Goal: Task Accomplishment & Management: Manage account settings

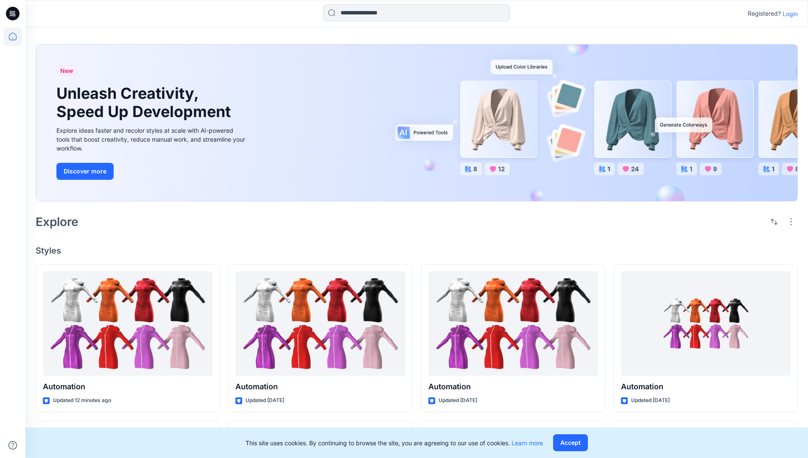
click at [788, 14] on p "Login" at bounding box center [789, 13] width 15 height 9
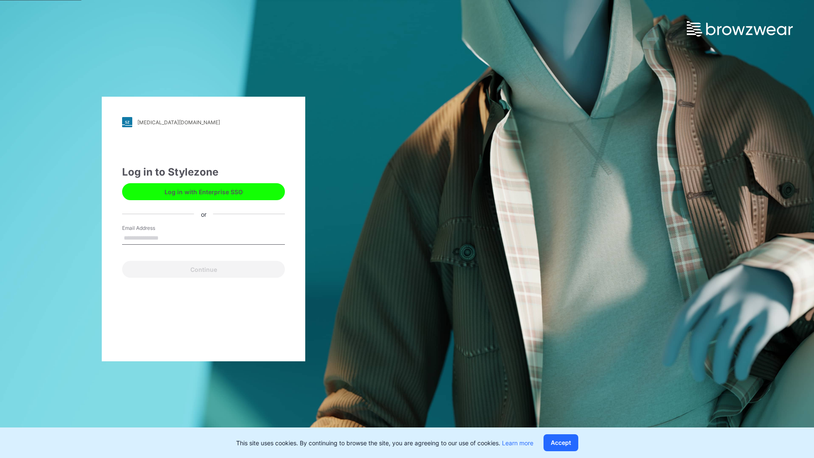
click at [167, 237] on input "Email Address" at bounding box center [203, 238] width 163 height 13
type input "**********"
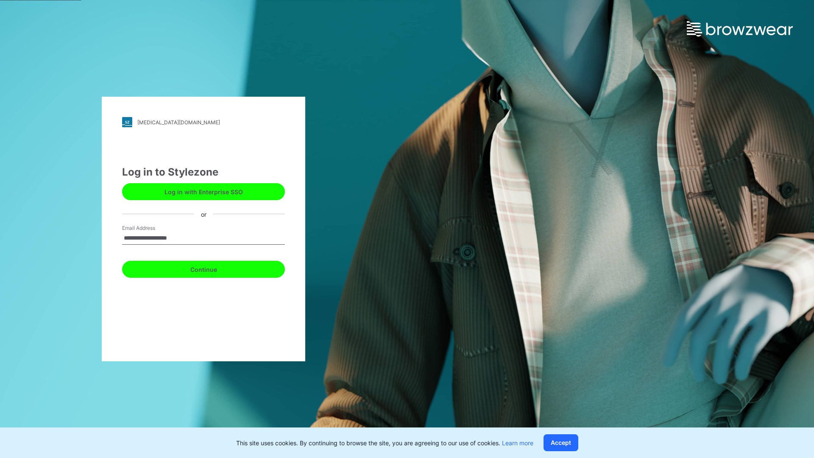
click at [213, 268] on button "Continue" at bounding box center [203, 269] width 163 height 17
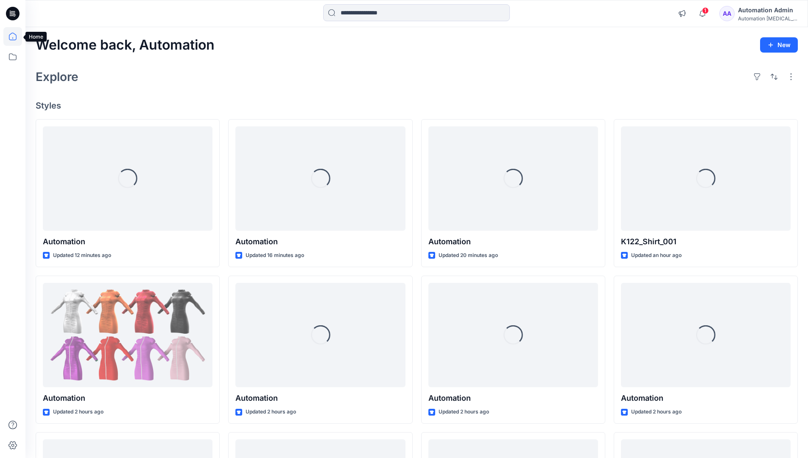
click at [16, 36] on icon at bounding box center [13, 37] width 8 height 8
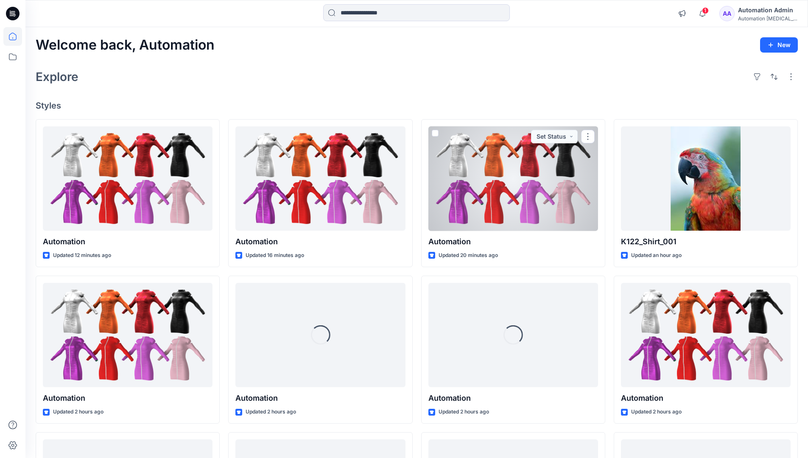
click at [762, 11] on div "Automation Admin" at bounding box center [767, 10] width 59 height 10
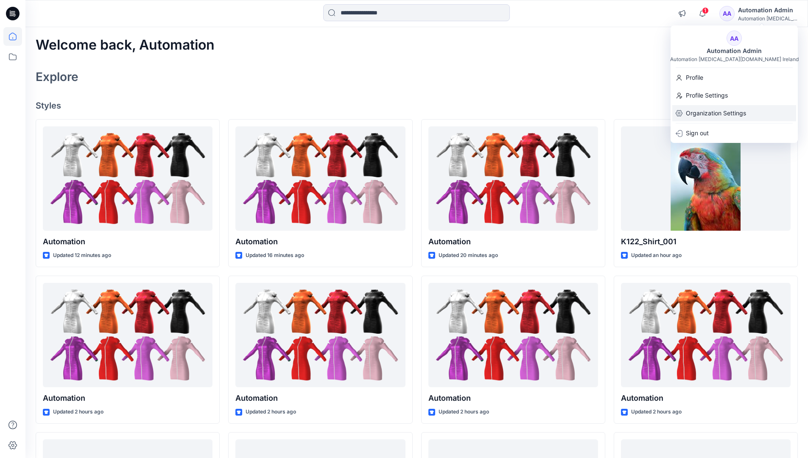
click at [695, 114] on p "Organization Settings" at bounding box center [716, 113] width 60 height 16
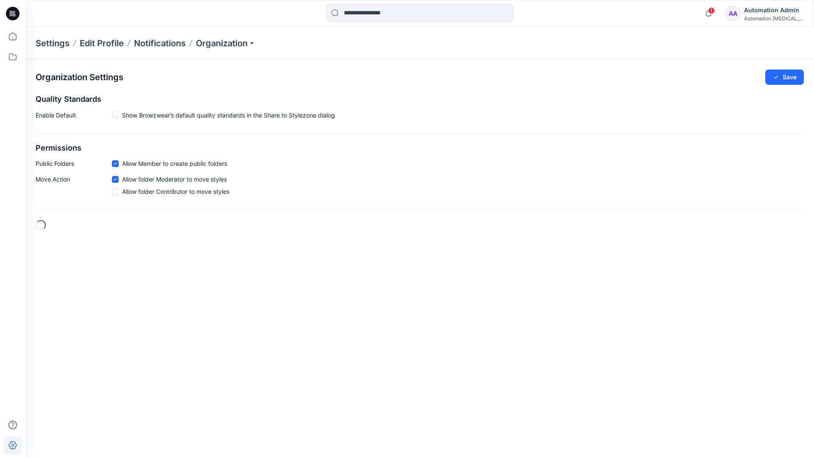
click at [46, 148] on h2 "Permissions" at bounding box center [420, 148] width 768 height 9
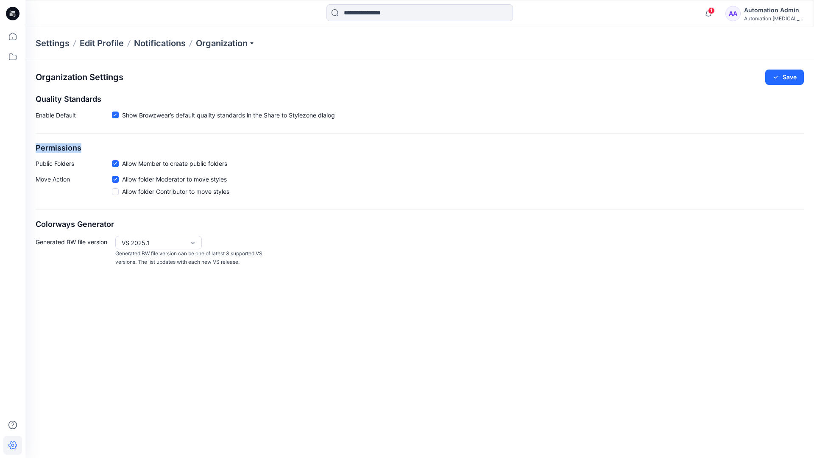
click at [46, 148] on h2 "Permissions" at bounding box center [420, 148] width 768 height 9
drag, startPoint x: 46, startPoint y: 148, endPoint x: 79, endPoint y: 162, distance: 35.7
click at [79, 162] on p "Public Folders" at bounding box center [74, 163] width 76 height 9
click at [48, 166] on p "Public Folders" at bounding box center [74, 163] width 76 height 9
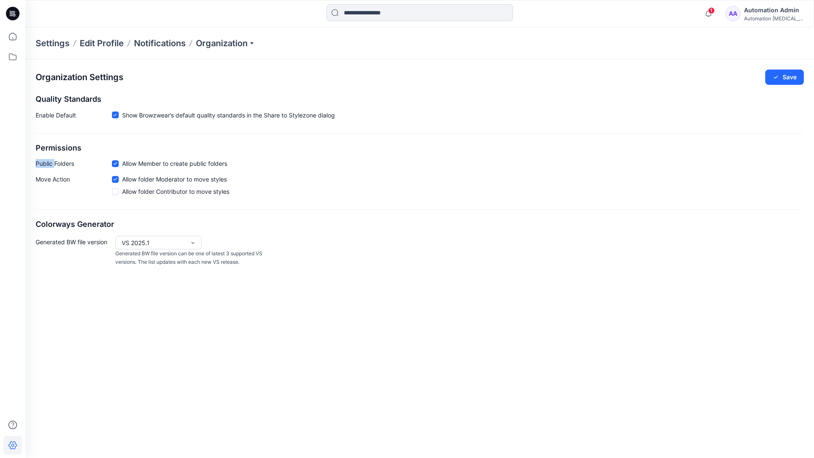
click at [48, 166] on p "Public Folders" at bounding box center [74, 163] width 76 height 9
click at [53, 180] on p "Move Action" at bounding box center [74, 187] width 76 height 25
click at [65, 212] on div "Organization Settings Save Quality Standards Enable Default Show Browzwear’s de…" at bounding box center [419, 168] width 789 height 218
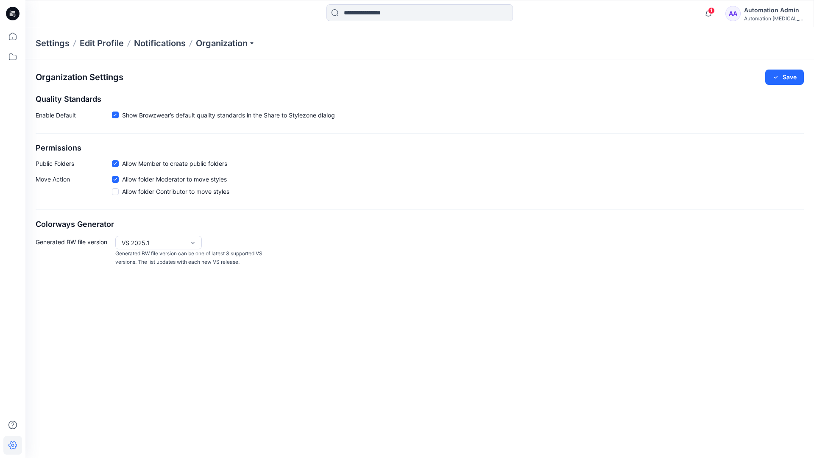
click at [781, 10] on div "Automation Admin" at bounding box center [773, 10] width 59 height 10
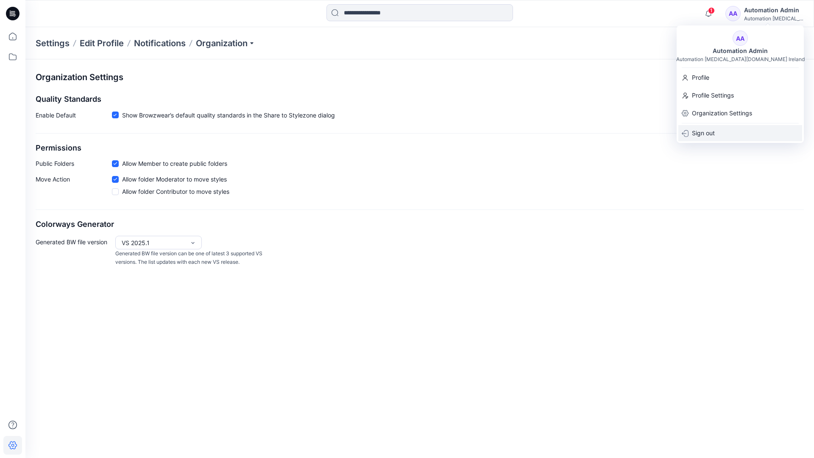
click at [700, 131] on p "Sign out" at bounding box center [703, 133] width 23 height 16
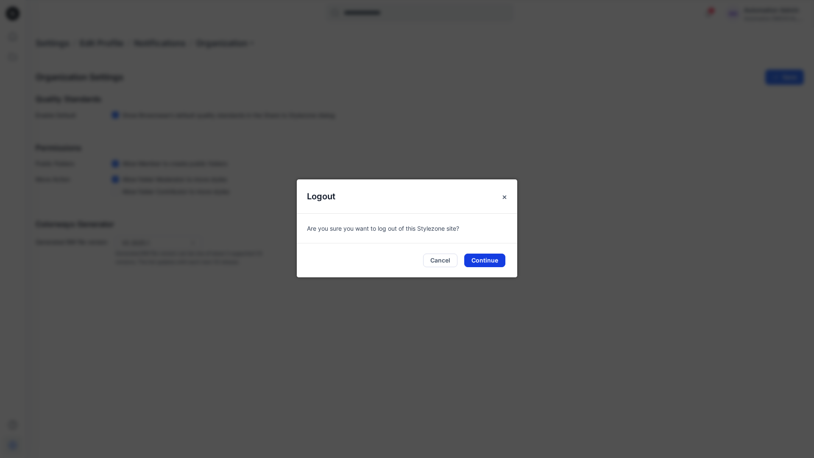
click at [486, 261] on button "Continue" at bounding box center [484, 261] width 41 height 14
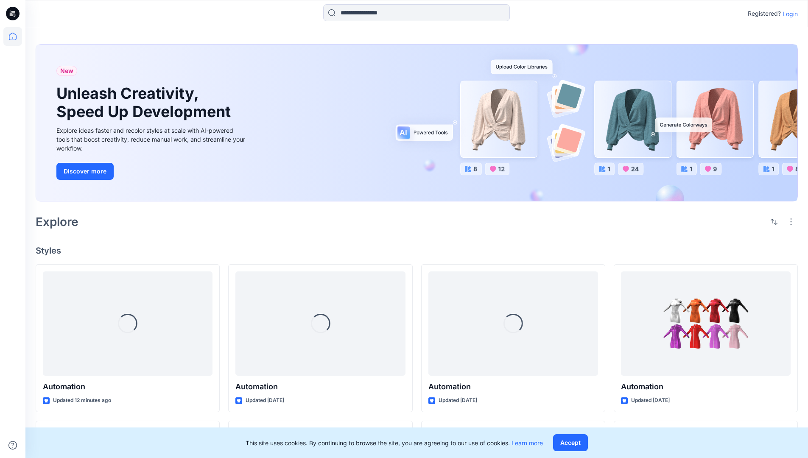
click at [788, 14] on p "Login" at bounding box center [789, 13] width 15 height 9
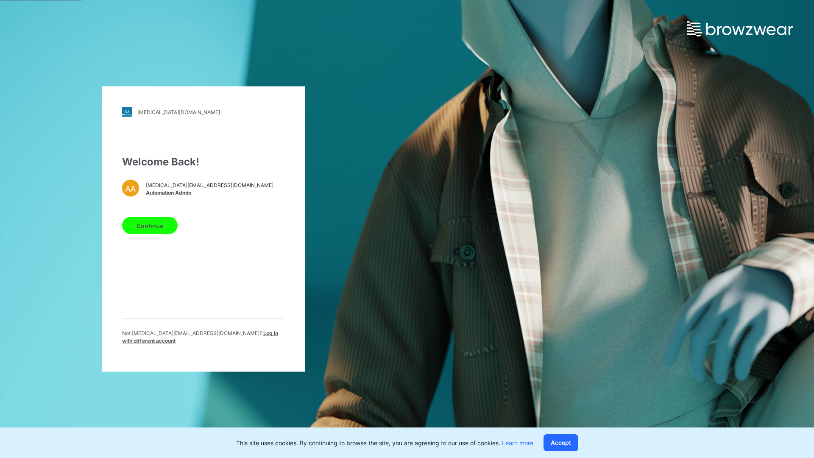
click at [209, 335] on span "Log in with different account" at bounding box center [200, 337] width 156 height 14
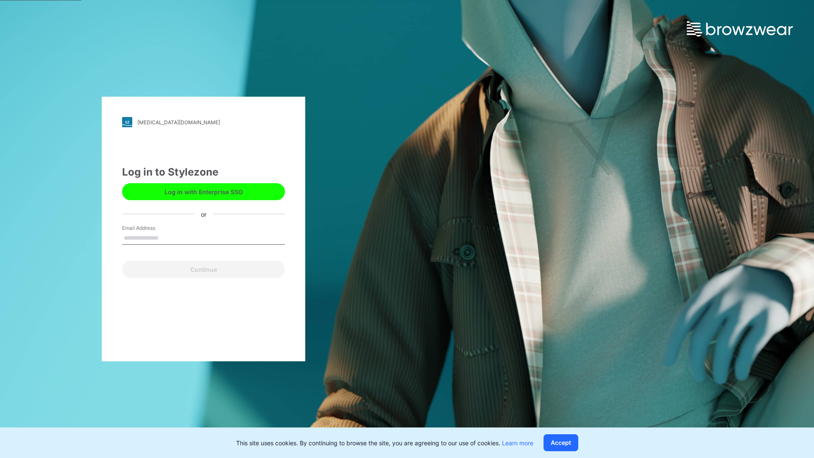
click at [167, 237] on input "Email Address" at bounding box center [203, 238] width 163 height 13
type input "**********"
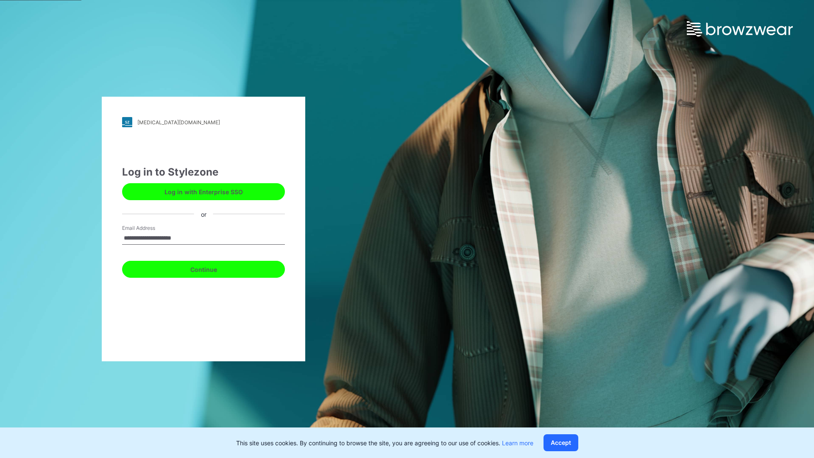
click at [213, 268] on button "Continue" at bounding box center [203, 269] width 163 height 17
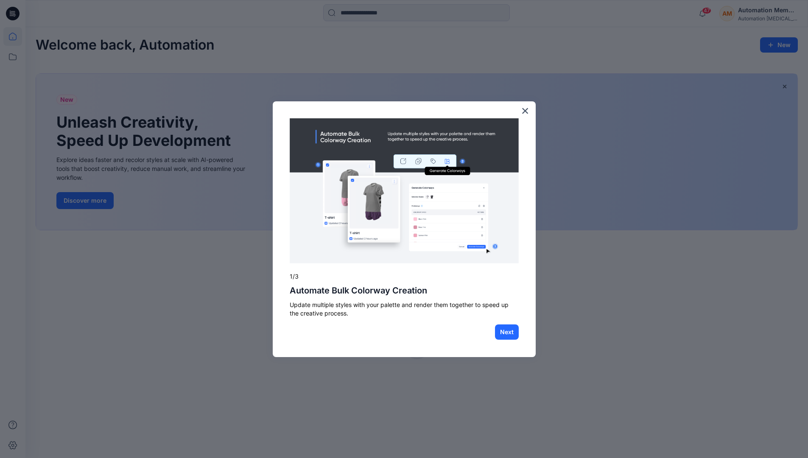
click at [15, 36] on div at bounding box center [404, 229] width 808 height 458
